Goal: Find specific page/section: Find specific page/section

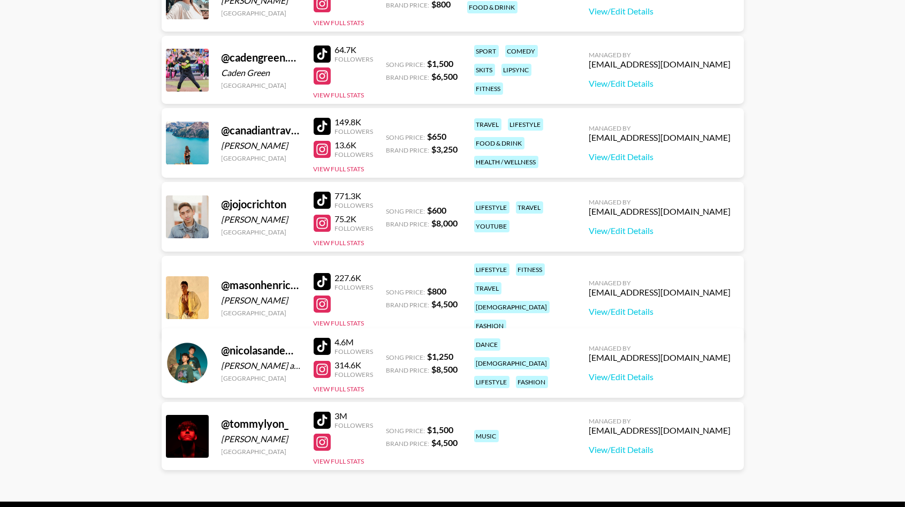
scroll to position [148, 0]
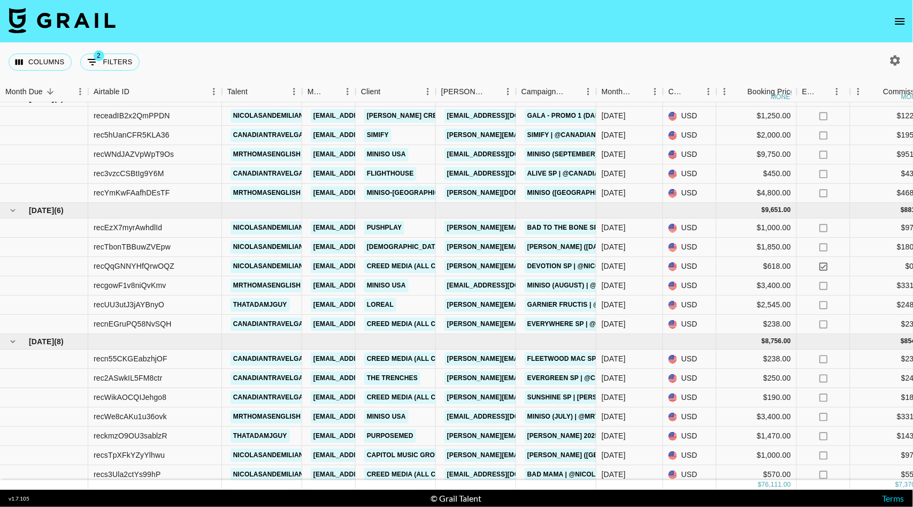
scroll to position [129, 0]
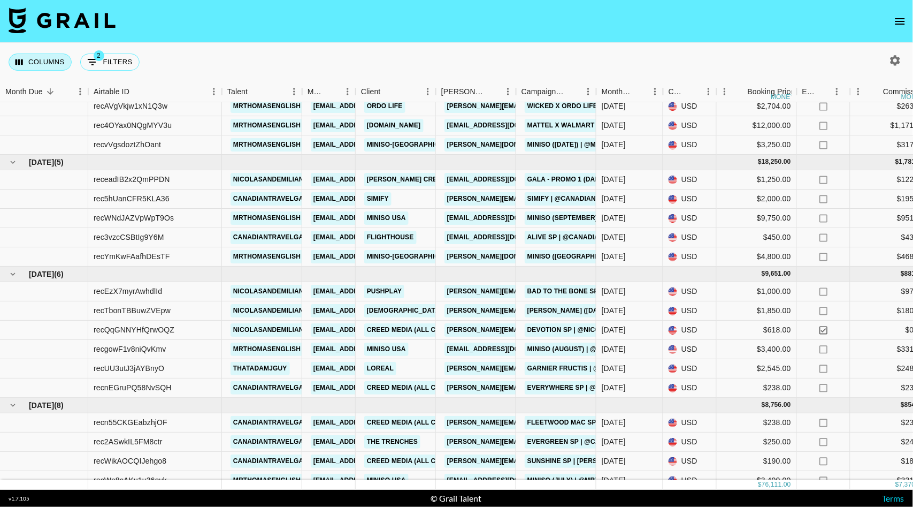
click at [49, 66] on button "Columns" at bounding box center [40, 62] width 63 height 17
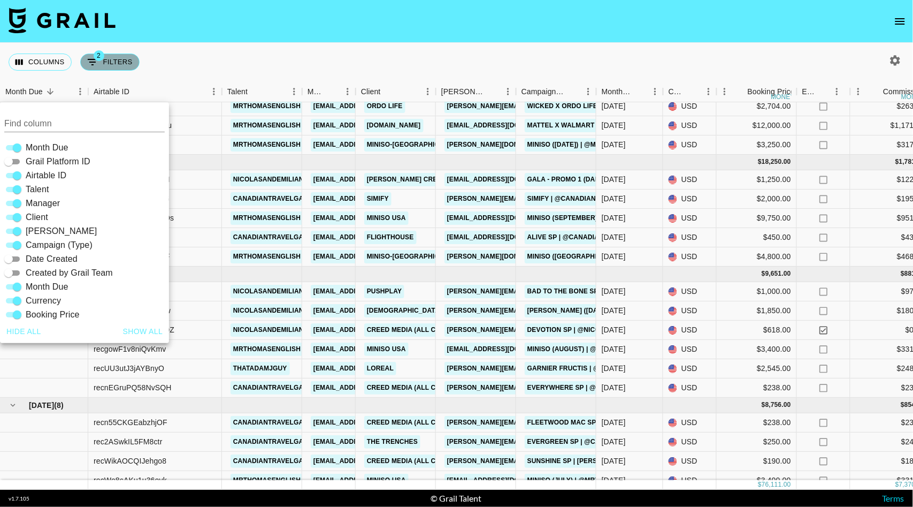
click at [98, 65] on icon "Show filters" at bounding box center [92, 62] width 13 height 13
select select "status"
select select "not"
select select "declined"
select select "status"
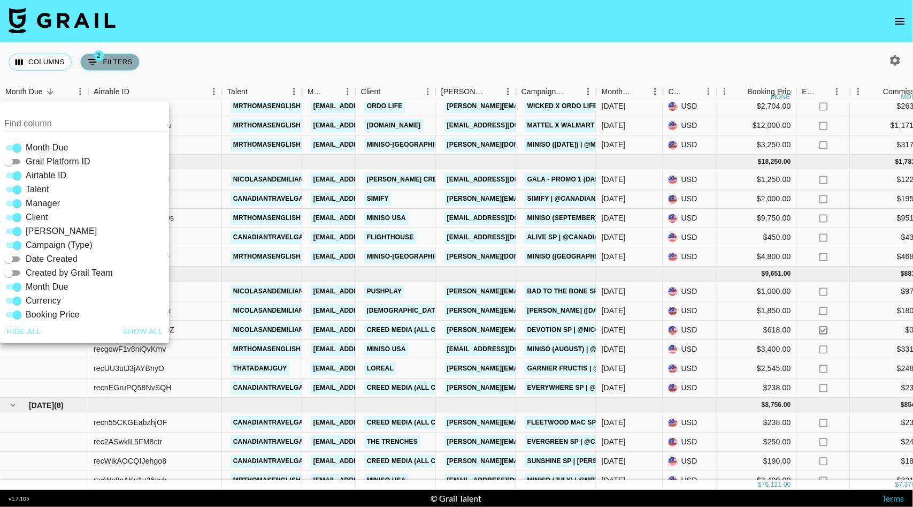
select select "not"
select select "cancelled"
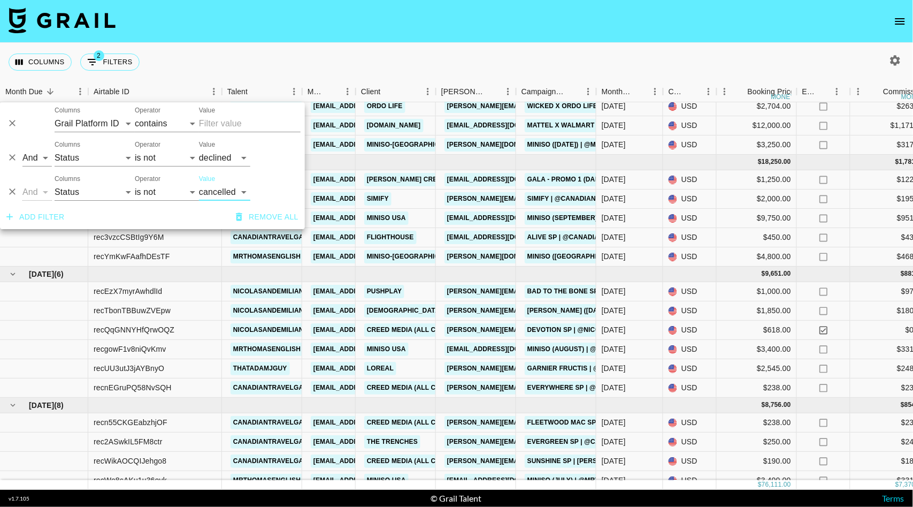
drag, startPoint x: 267, startPoint y: 59, endPoint x: 696, endPoint y: 55, distance: 429.1
click at [269, 58] on div "Columns 2 Filters + Booking" at bounding box center [456, 62] width 913 height 39
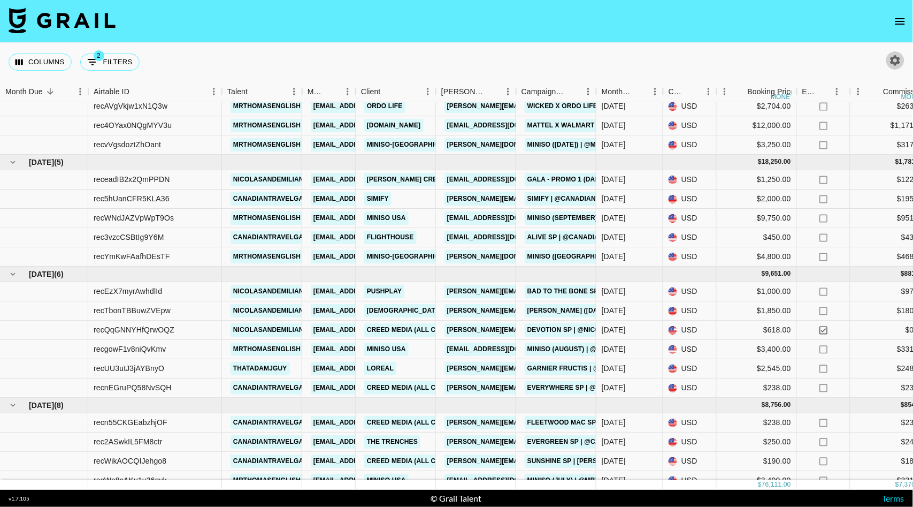
click at [894, 67] on button "button" at bounding box center [896, 60] width 18 height 18
select select "Jul '25"
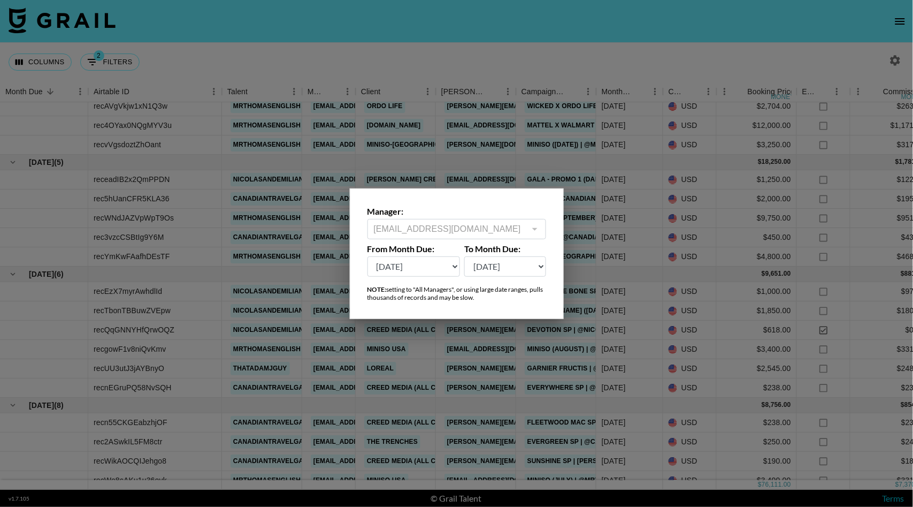
click at [426, 270] on select "Oct '26 Sep '26 Aug '26 Jul '26 Jun '26 May '26 Apr '26 Mar '26 Feb '26 Jan '26…" at bounding box center [414, 266] width 93 height 20
click at [368, 256] on select "Oct '26 Sep '26 Aug '26 Jul '26 Jun '26 May '26 Apr '26 Mar '26 Feb '26 Jan '26…" at bounding box center [414, 266] width 93 height 20
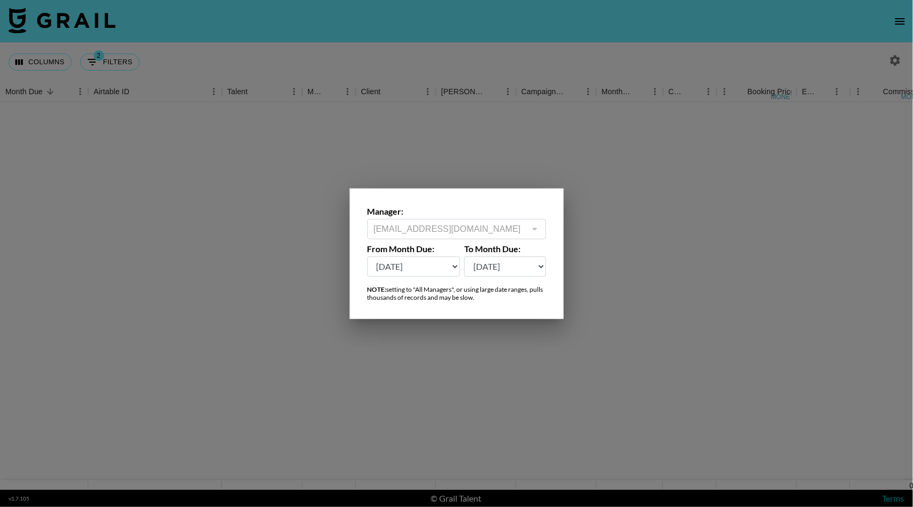
click at [467, 60] on div at bounding box center [456, 253] width 913 height 507
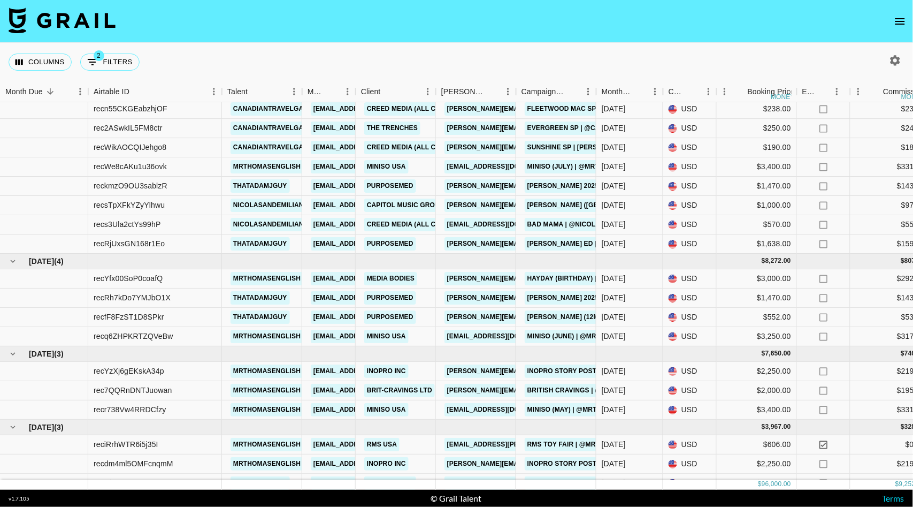
scroll to position [464, 0]
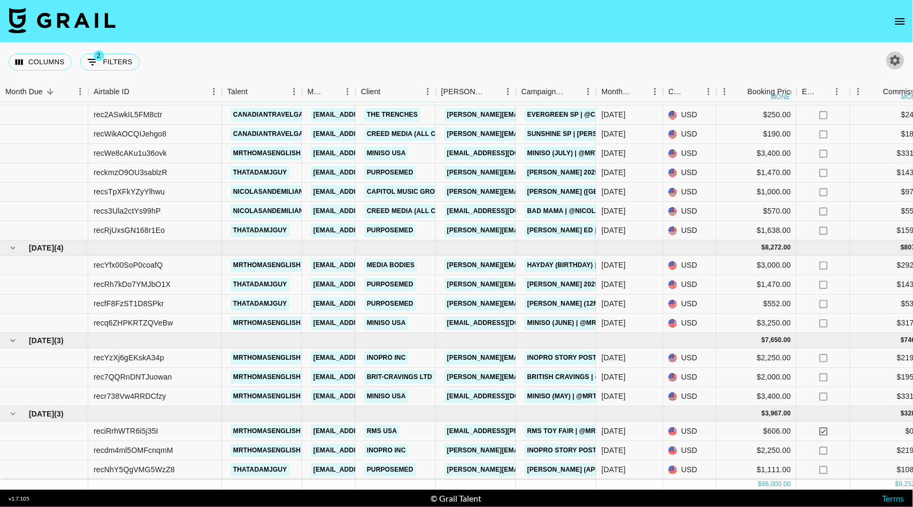
click at [896, 60] on icon "button" at bounding box center [895, 60] width 13 height 13
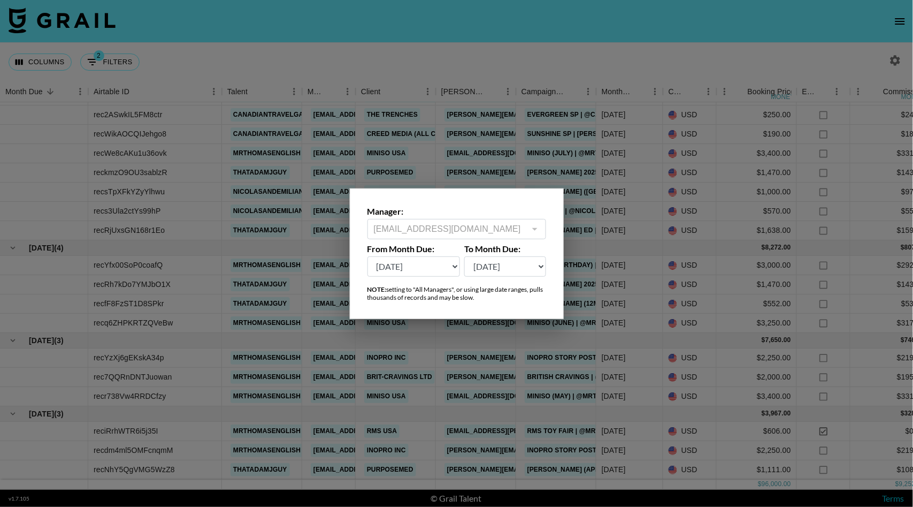
click at [412, 266] on select "Oct '26 Sep '26 Aug '26 Jul '26 Jun '26 May '26 Apr '26 Mar '26 Feb '26 Jan '26…" at bounding box center [414, 266] width 93 height 20
select select "Jan '25"
click at [368, 256] on select "Oct '26 Sep '26 Aug '26 Jul '26 Jun '26 May '26 Apr '26 Mar '26 Feb '26 Jan '26…" at bounding box center [414, 266] width 93 height 20
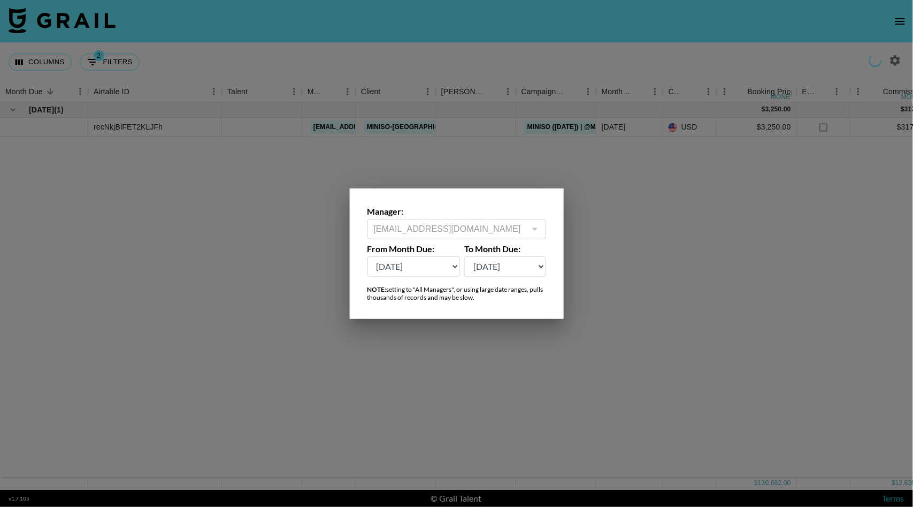
click at [440, 28] on div at bounding box center [456, 253] width 913 height 507
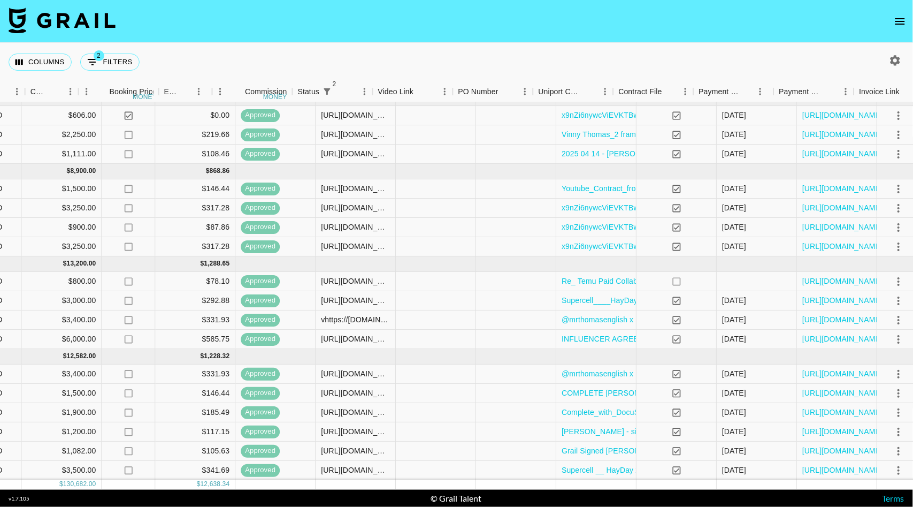
scroll to position [781, 711]
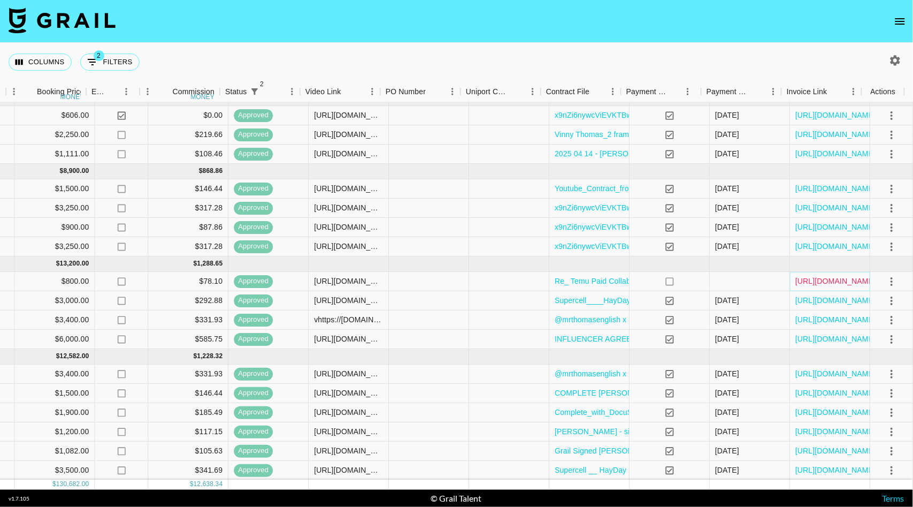
click at [809, 276] on link "https://in.xero.com/LyUVTFdn60dZZe3l2avR3QzWYbbXlpgOuTESSnT5" at bounding box center [836, 281] width 81 height 11
